Goal: Task Accomplishment & Management: Use online tool/utility

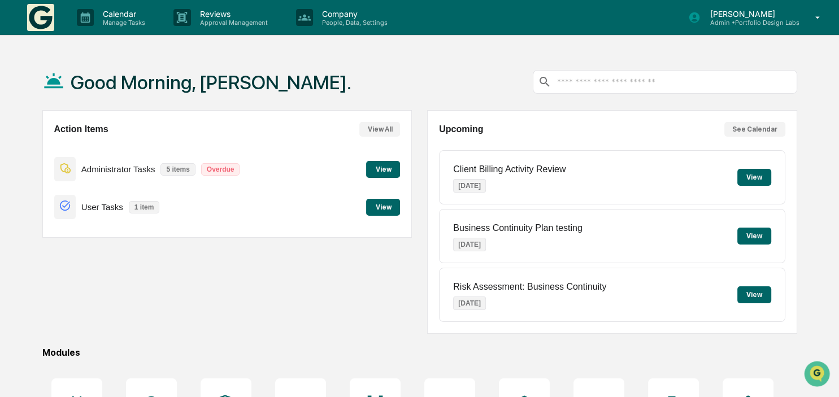
scroll to position [59, 0]
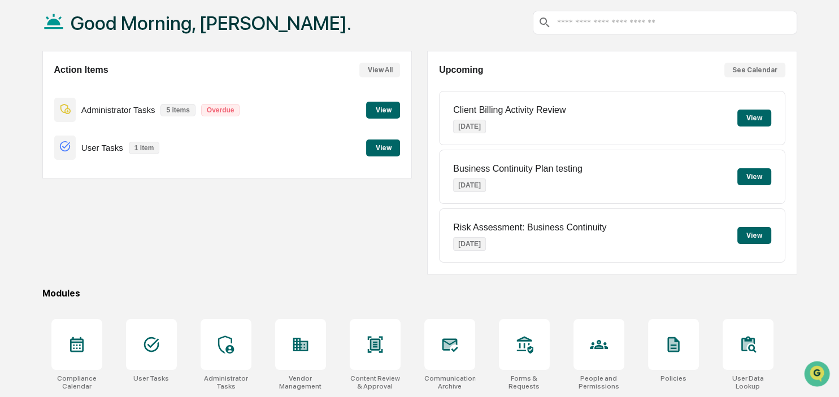
click at [379, 145] on button "View" at bounding box center [383, 148] width 34 height 17
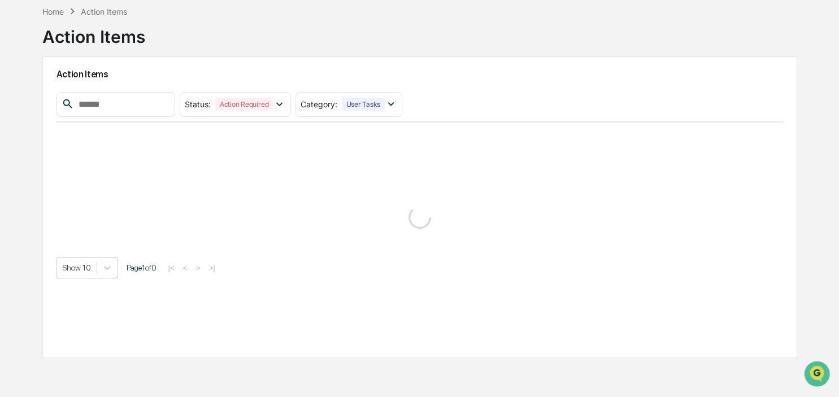
scroll to position [54, 0]
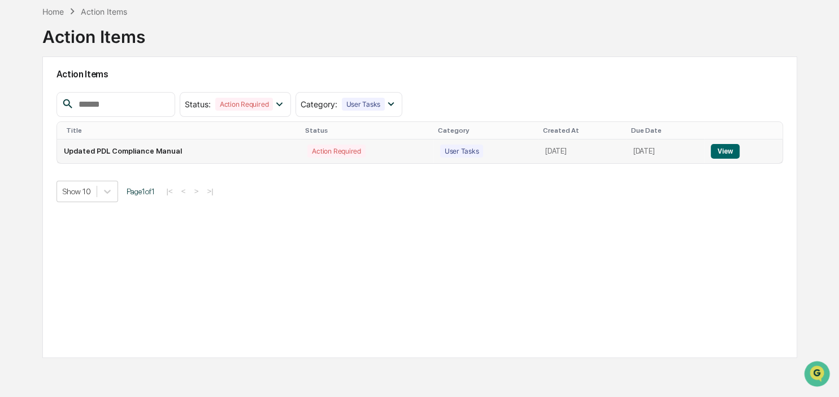
click at [731, 155] on button "View" at bounding box center [725, 151] width 29 height 15
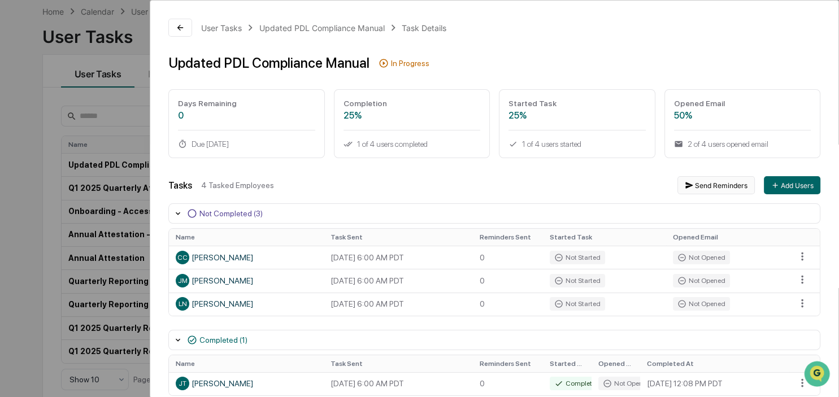
click at [725, 189] on button "Send Reminders" at bounding box center [715, 185] width 77 height 18
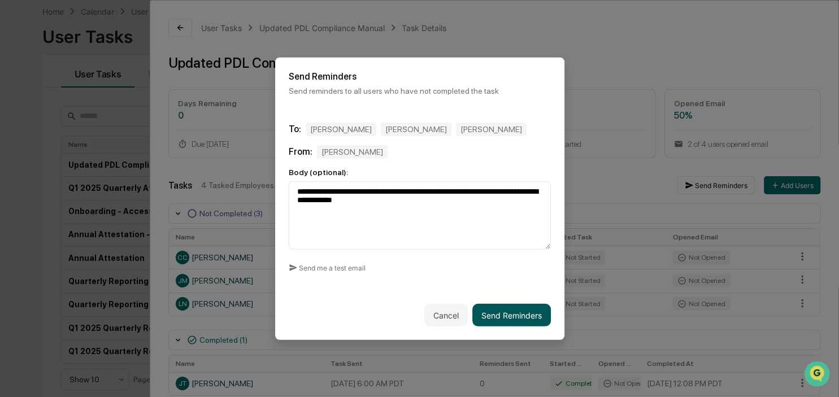
type textarea "**********"
click at [500, 313] on button "Send Reminders" at bounding box center [511, 315] width 79 height 23
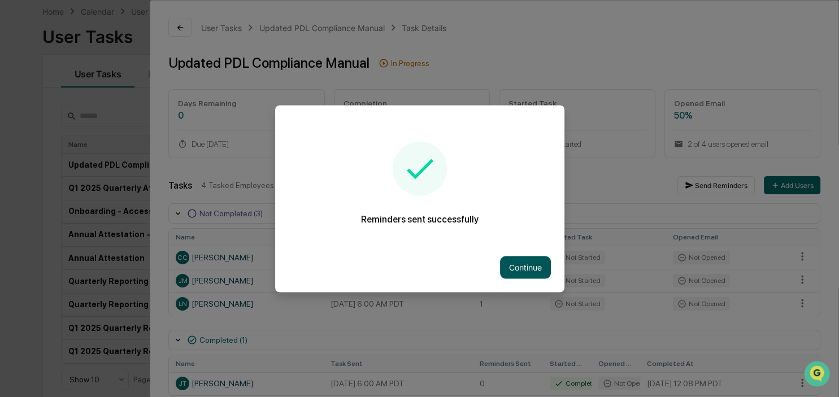
click at [519, 263] on button "Continue" at bounding box center [525, 267] width 51 height 23
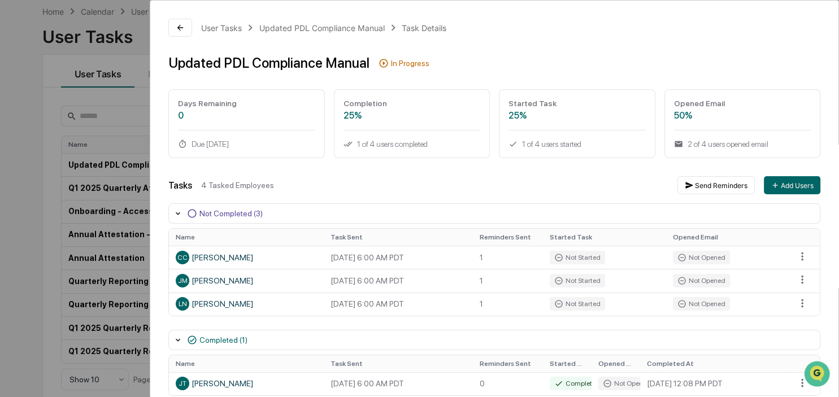
click at [10, 136] on div "User Tasks Updated PDL Compliance Manual Task Details Updated PDL Compliance Ma…" at bounding box center [419, 198] width 839 height 397
